Goal: Find contact information: Find contact information

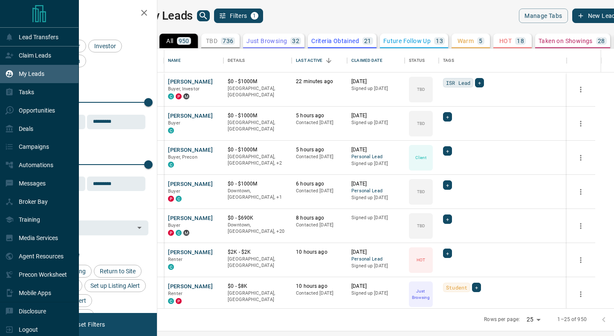
scroll to position [260, 453]
click at [25, 129] on p "Deals" at bounding box center [26, 128] width 14 height 7
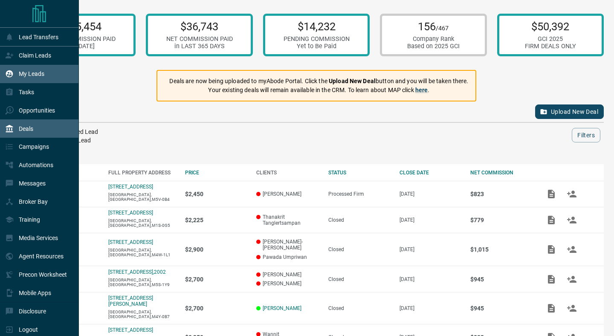
click at [38, 73] on p "My Leads" at bounding box center [32, 73] width 26 height 7
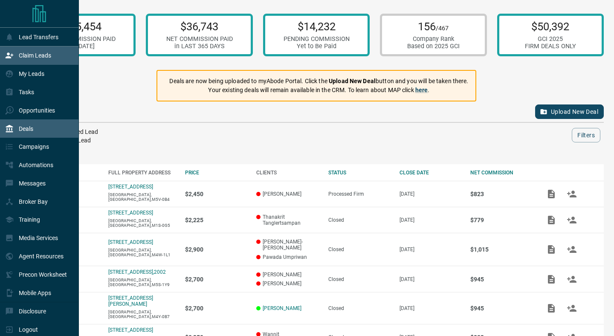
click at [41, 55] on p "Claim Leads" at bounding box center [35, 55] width 32 height 7
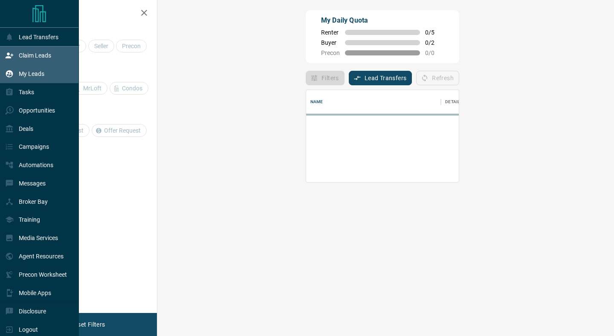
scroll to position [58, 438]
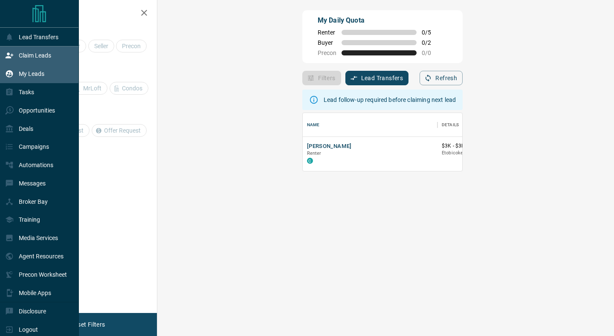
click at [38, 74] on p "My Leads" at bounding box center [32, 73] width 26 height 7
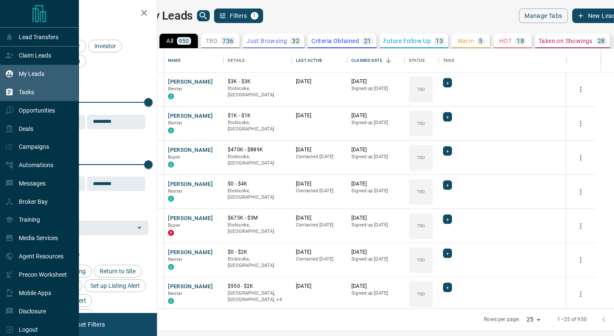
scroll to position [260, 453]
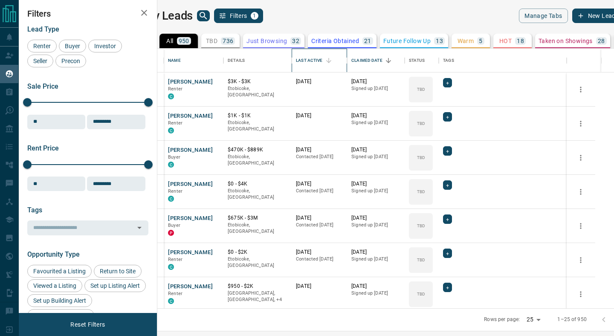
click at [322, 59] on div "Last Active" at bounding box center [309, 61] width 26 height 24
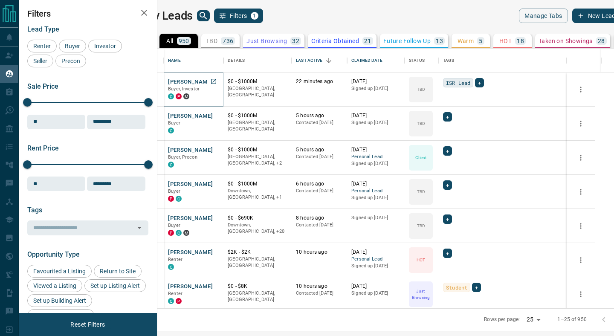
click at [203, 82] on button "[PERSON_NAME]" at bounding box center [190, 82] width 45 height 8
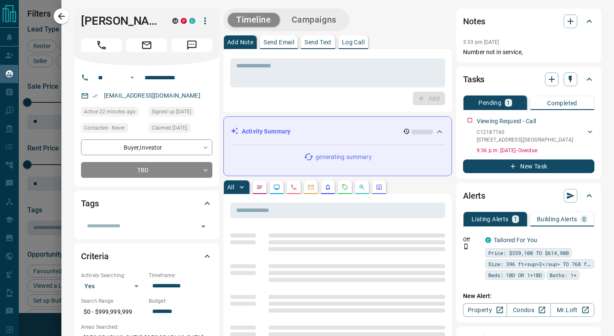
click at [185, 238] on div "Tags ​" at bounding box center [146, 215] width 145 height 48
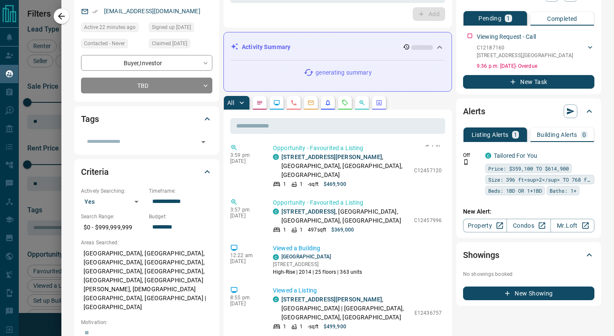
scroll to position [308, 0]
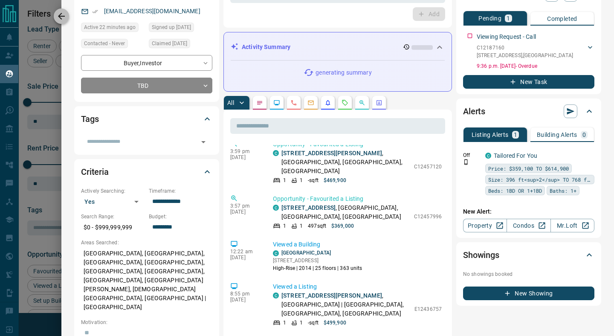
click at [61, 14] on icon "button" at bounding box center [61, 16] width 10 height 10
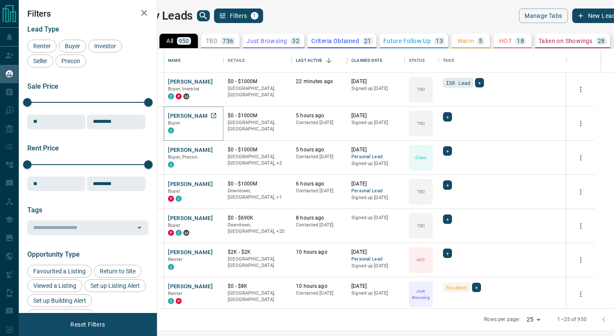
click at [204, 113] on button "[PERSON_NAME]" at bounding box center [190, 116] width 45 height 8
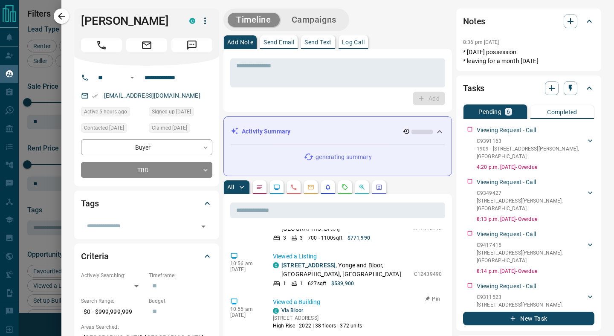
scroll to position [0, 0]
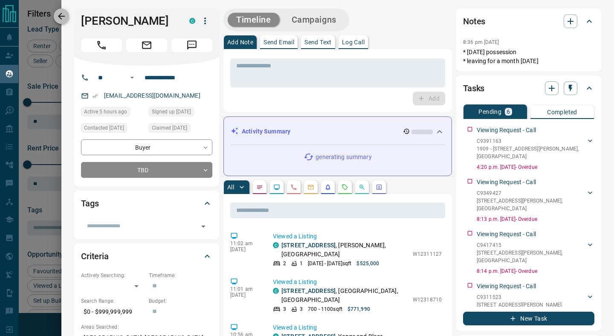
click at [59, 14] on icon "button" at bounding box center [61, 16] width 10 height 10
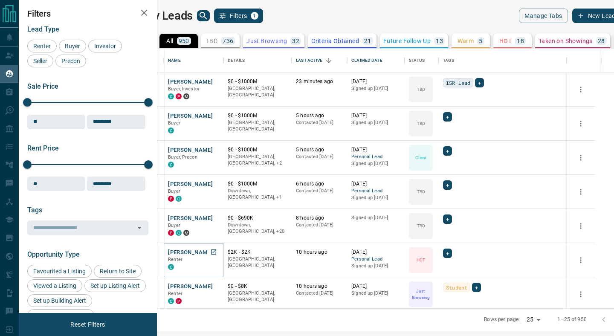
click at [206, 252] on button "[PERSON_NAME]" at bounding box center [190, 253] width 45 height 8
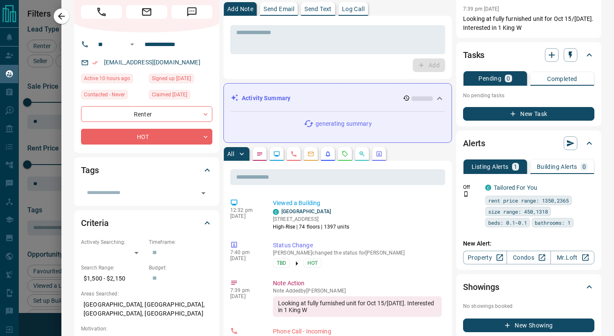
scroll to position [33, 0]
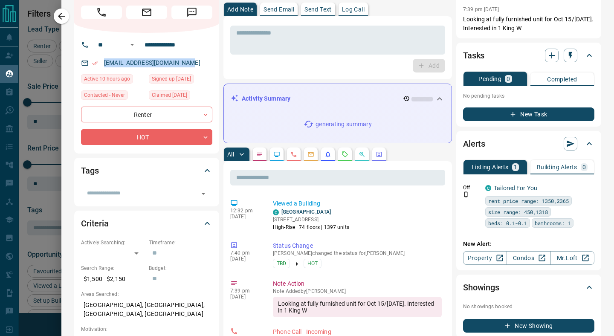
drag, startPoint x: 193, startPoint y: 62, endPoint x: 101, endPoint y: 62, distance: 91.7
click at [101, 62] on div "[EMAIL_ADDRESS][DOMAIN_NAME]" at bounding box center [146, 63] width 131 height 14
copy link "[EMAIL_ADDRESS][DOMAIN_NAME]"
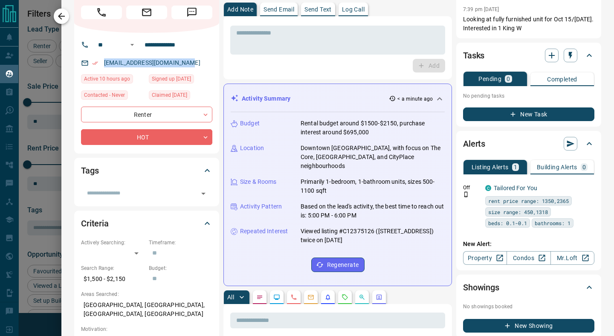
click at [59, 11] on icon "button" at bounding box center [61, 16] width 10 height 10
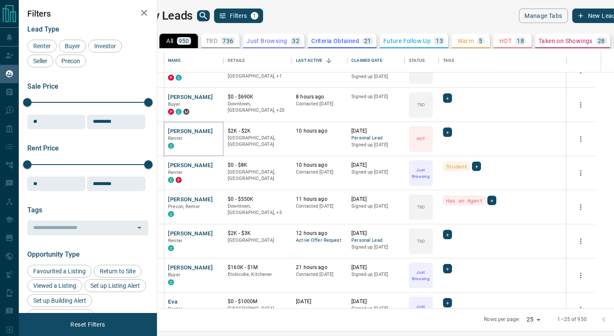
scroll to position [146, 0]
